Goal: Find specific page/section: Find specific page/section

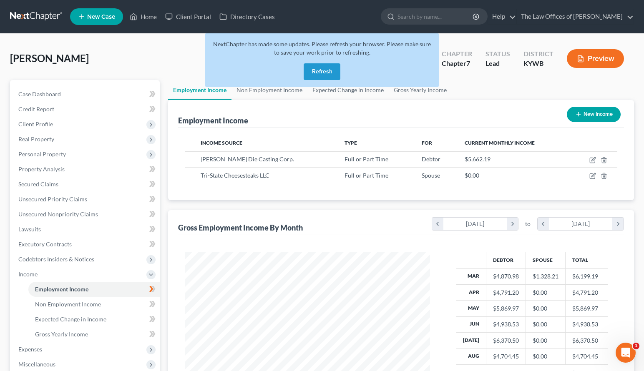
click at [328, 72] on button "Refresh" at bounding box center [322, 71] width 37 height 17
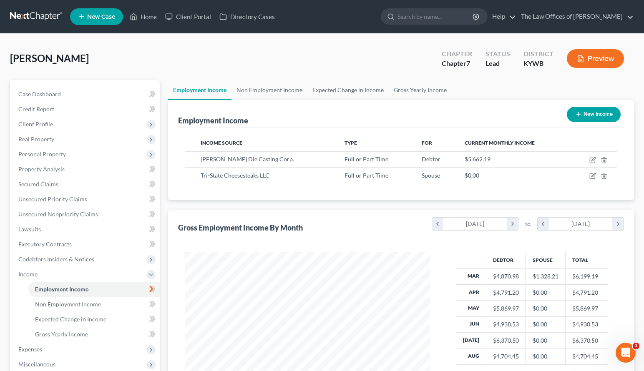
click at [20, 17] on link at bounding box center [36, 16] width 53 height 15
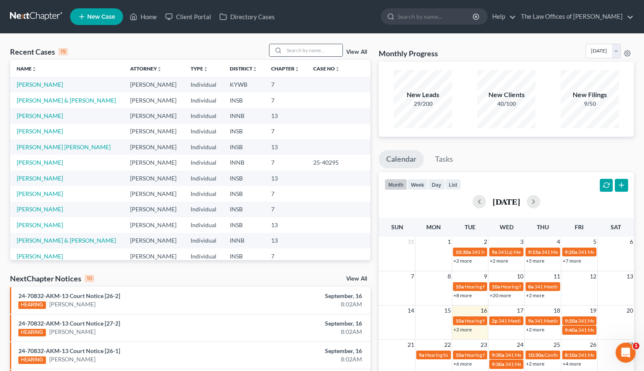
click at [301, 49] on input "search" at bounding box center [313, 50] width 58 height 12
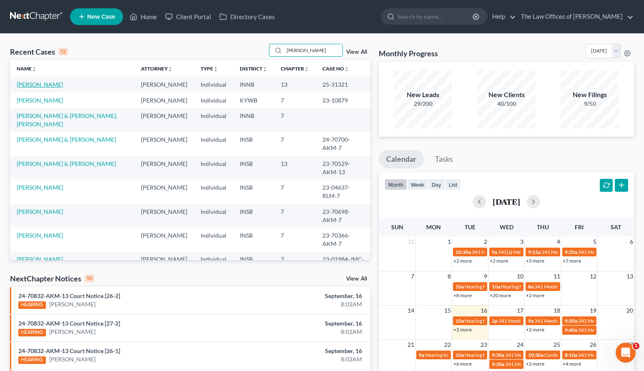
type input "taylor"
click at [36, 88] on link "Taylor, Ana" at bounding box center [40, 84] width 46 height 7
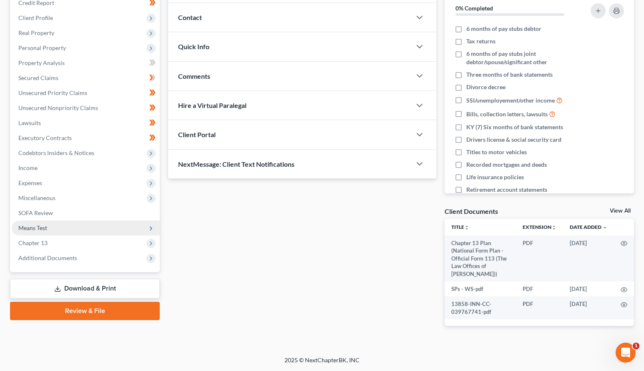
scroll to position [78, 0]
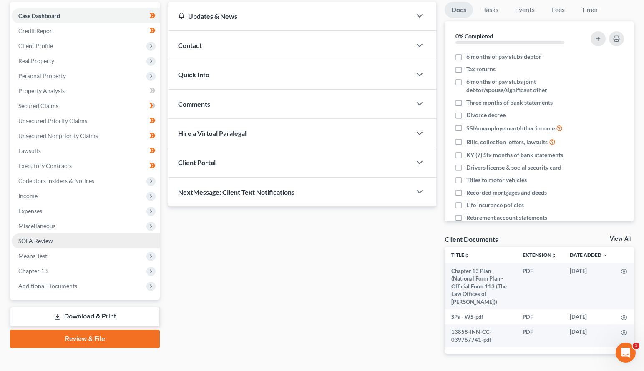
click at [56, 240] on link "SOFA Review" at bounding box center [86, 241] width 148 height 15
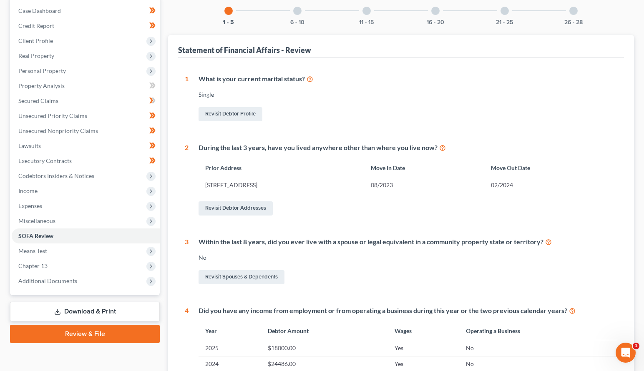
scroll to position [56, 0]
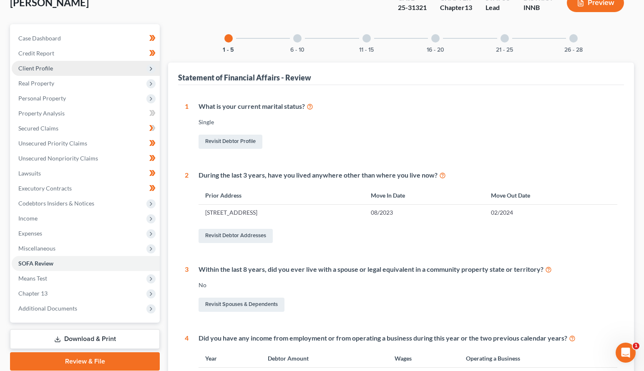
click at [58, 66] on span "Client Profile" at bounding box center [86, 68] width 148 height 15
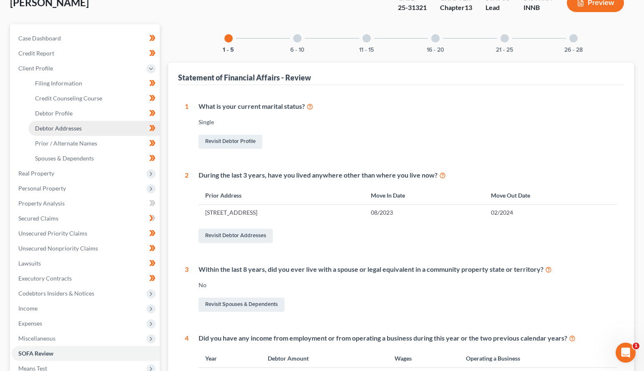
click at [67, 128] on span "Debtor Addresses" at bounding box center [58, 128] width 47 height 7
